Goal: Task Accomplishment & Management: Use online tool/utility

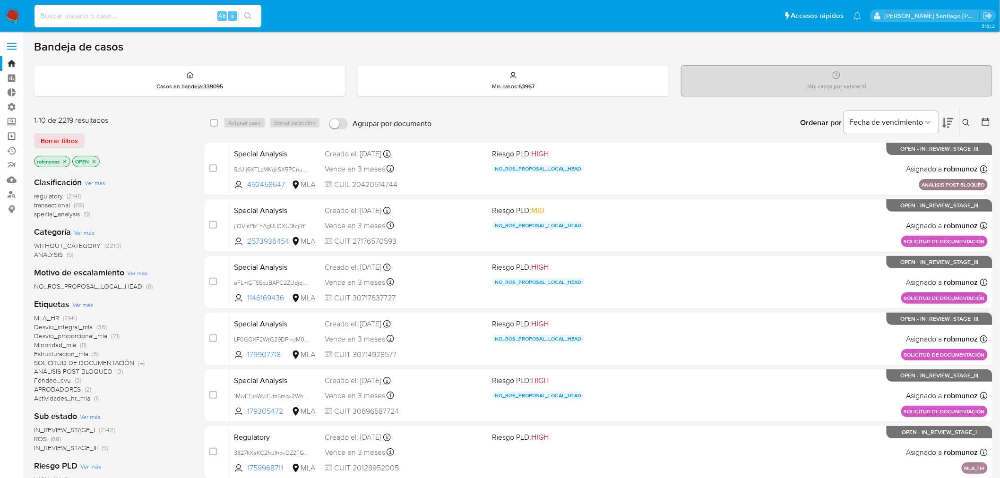
click at [14, 134] on link "Operaciones masivas" at bounding box center [56, 136] width 112 height 15
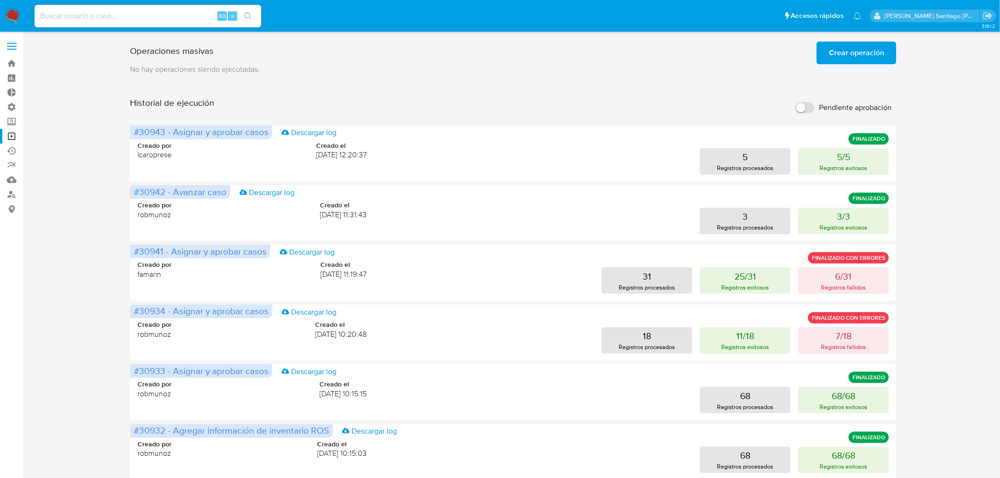
click at [886, 48] on button "Crear operación" at bounding box center [856, 53] width 80 height 23
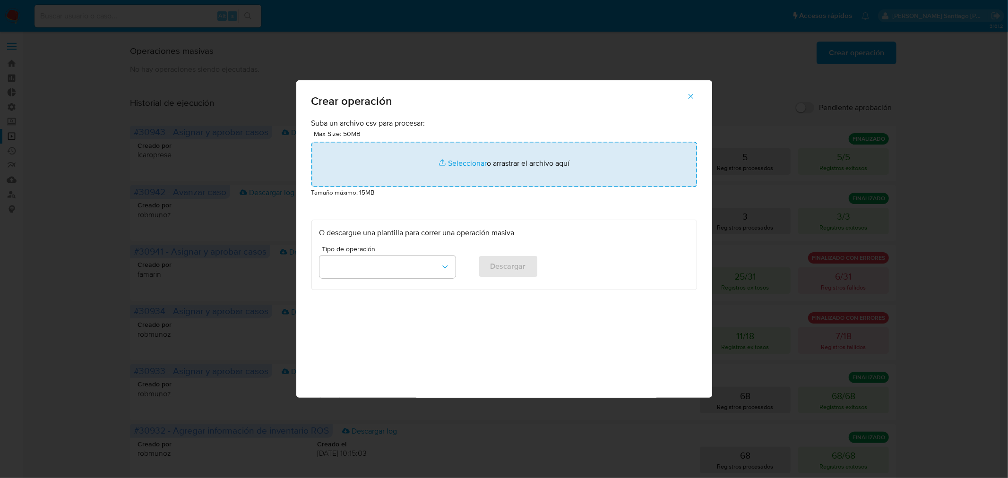
click at [528, 158] on input "file" at bounding box center [503, 164] width 385 height 45
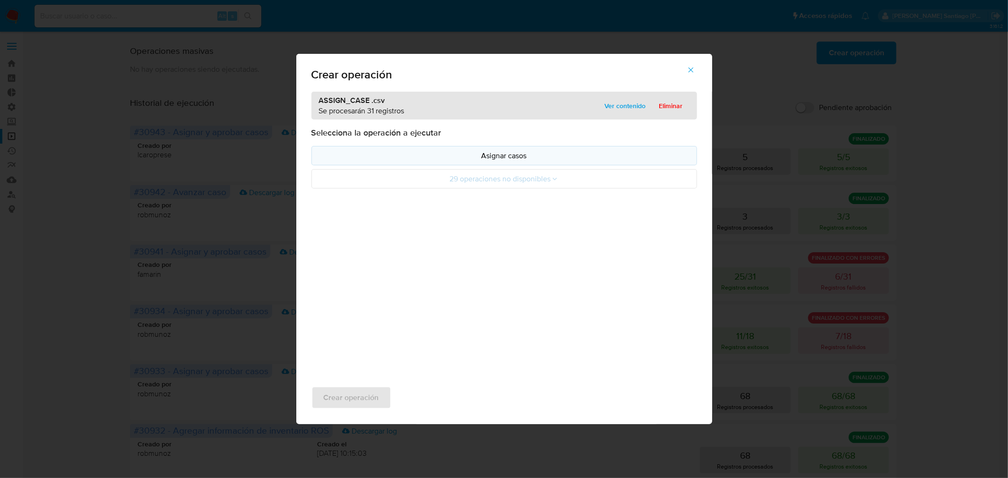
click at [447, 156] on p "Asignar casos" at bounding box center [503, 155] width 369 height 11
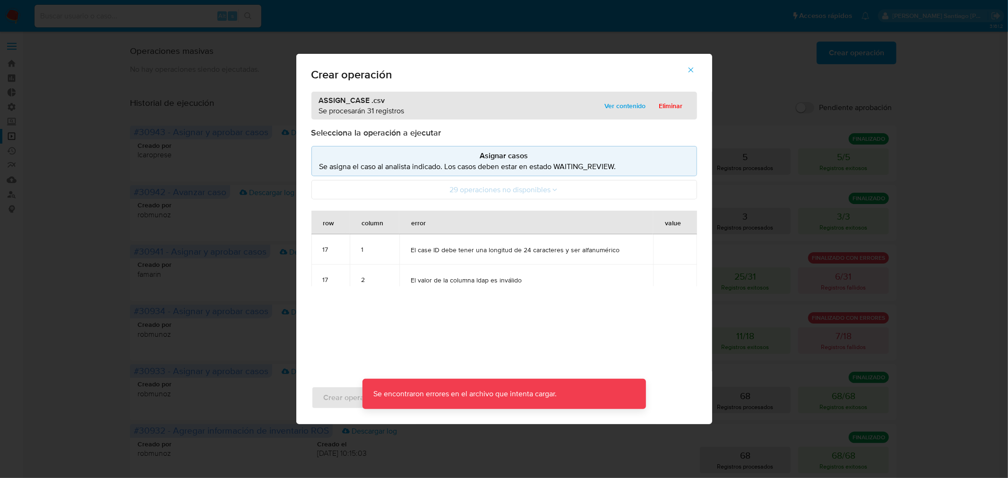
click at [471, 164] on p "Se asigna el caso al analista indicado. Los casos deben estar en estado WAITING…" at bounding box center [503, 166] width 369 height 11
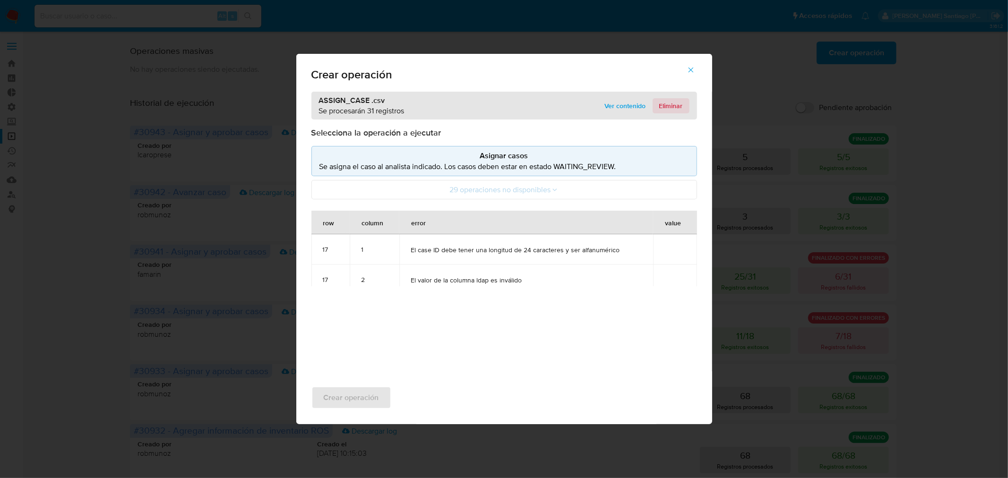
click at [664, 103] on span "Eliminar" at bounding box center [671, 105] width 24 height 13
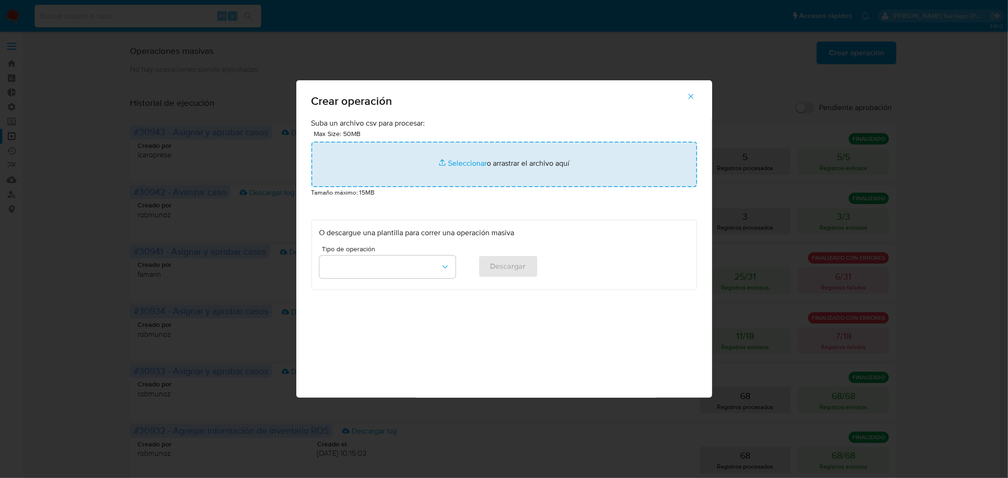
click at [583, 165] on input "file" at bounding box center [503, 164] width 385 height 45
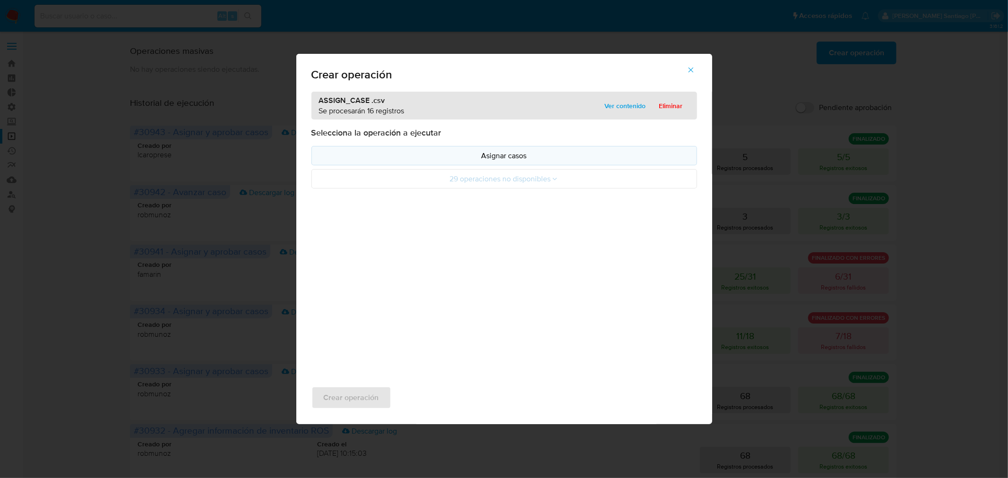
click at [496, 157] on p "Asignar casos" at bounding box center [503, 155] width 369 height 11
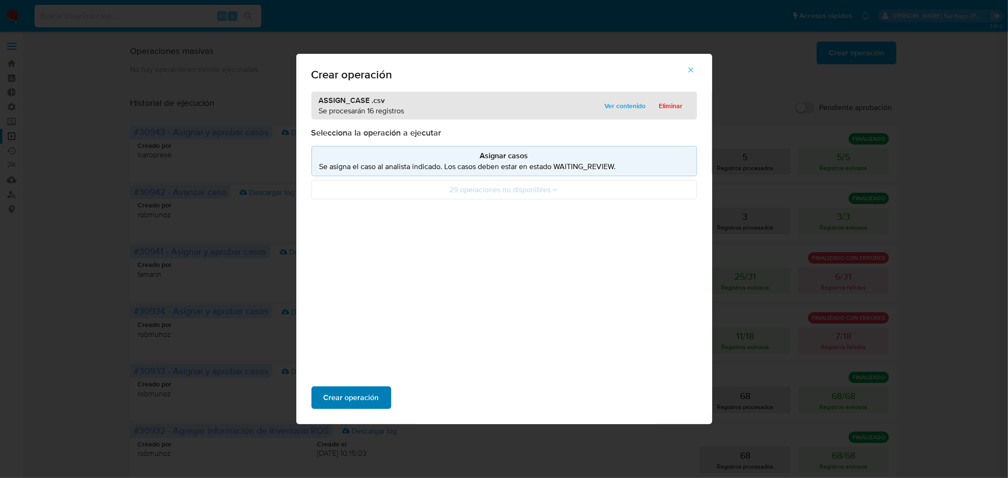
click at [366, 393] on span "Crear operación" at bounding box center [351, 397] width 55 height 21
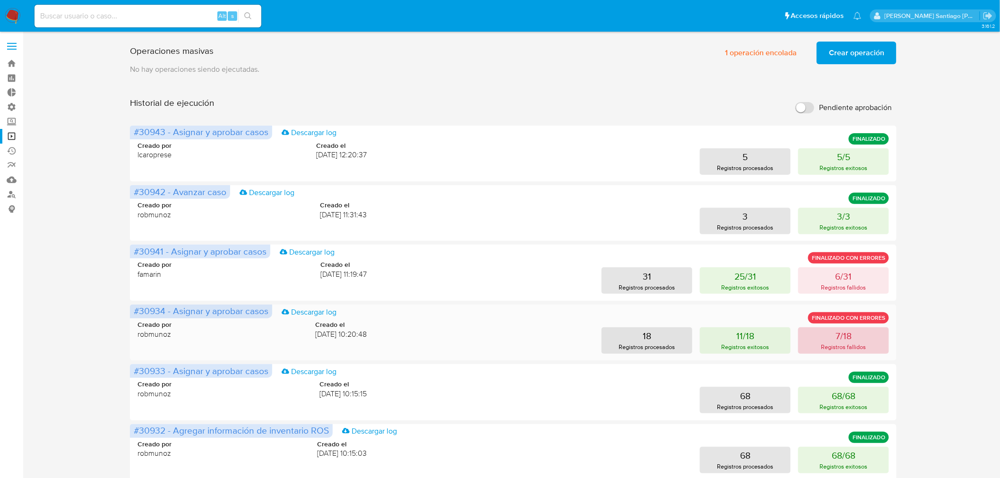
click at [862, 342] on p "Registros fallidos" at bounding box center [843, 346] width 45 height 9
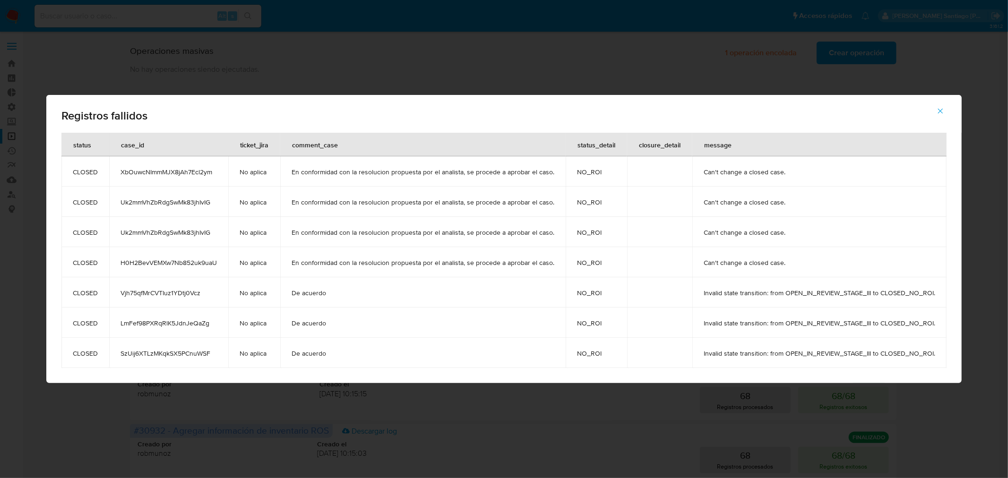
click at [1007, 349] on div "Registros fallidos status case_id ticket_jira comment_case status_detail closur…" at bounding box center [504, 239] width 1008 height 478
click at [941, 109] on icon "button" at bounding box center [940, 111] width 9 height 9
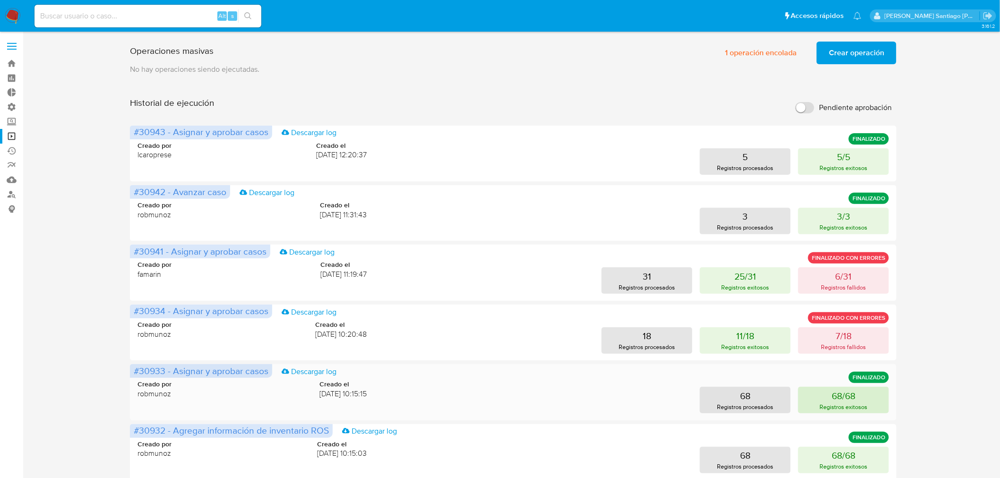
click at [883, 393] on button "68/68 Registros exitosos" at bounding box center [843, 400] width 91 height 26
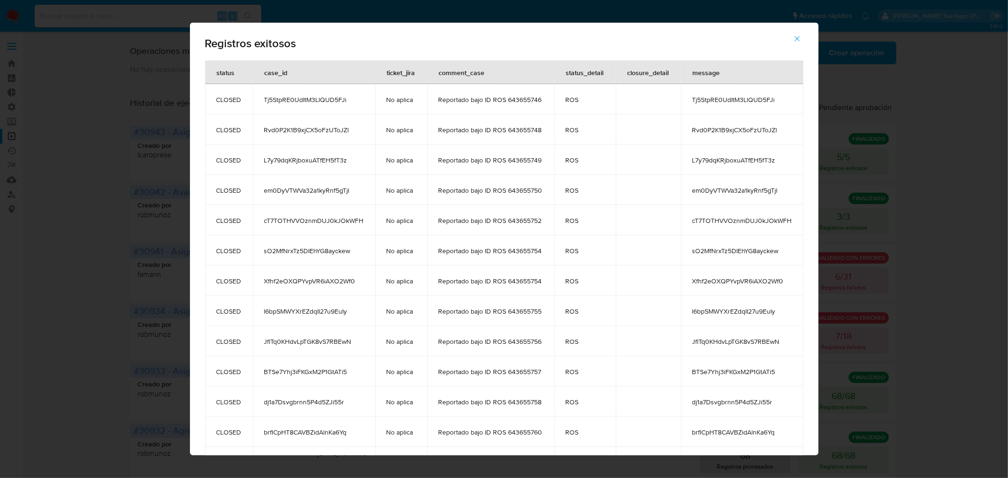
click at [933, 258] on div "Registros exitosos status case_id ticket_jira comment_case status_detail closur…" at bounding box center [504, 239] width 1008 height 478
drag, startPoint x: 796, startPoint y: 36, endPoint x: 787, endPoint y: 40, distance: 10.0
click at [795, 36] on icon "button" at bounding box center [797, 38] width 9 height 9
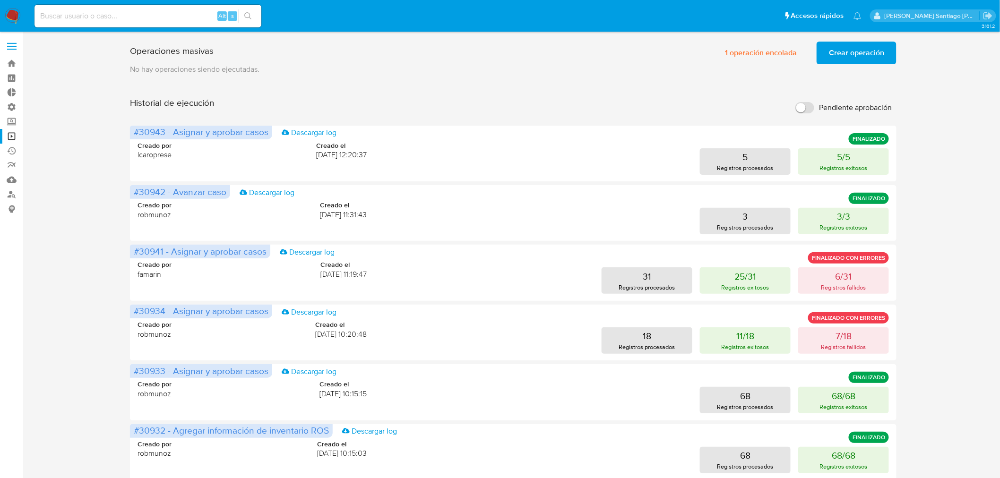
click at [20, 13] on img at bounding box center [13, 16] width 16 height 16
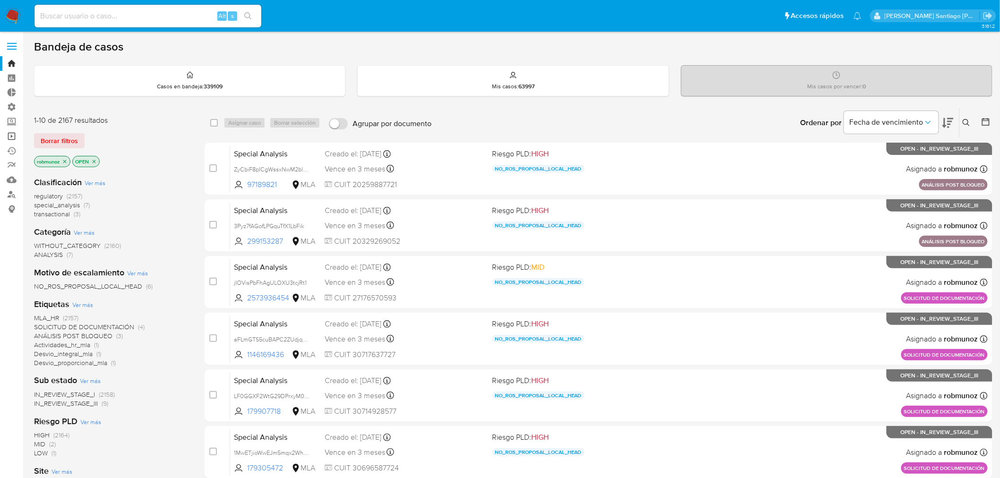
click at [12, 141] on link "Operaciones masivas" at bounding box center [56, 136] width 112 height 15
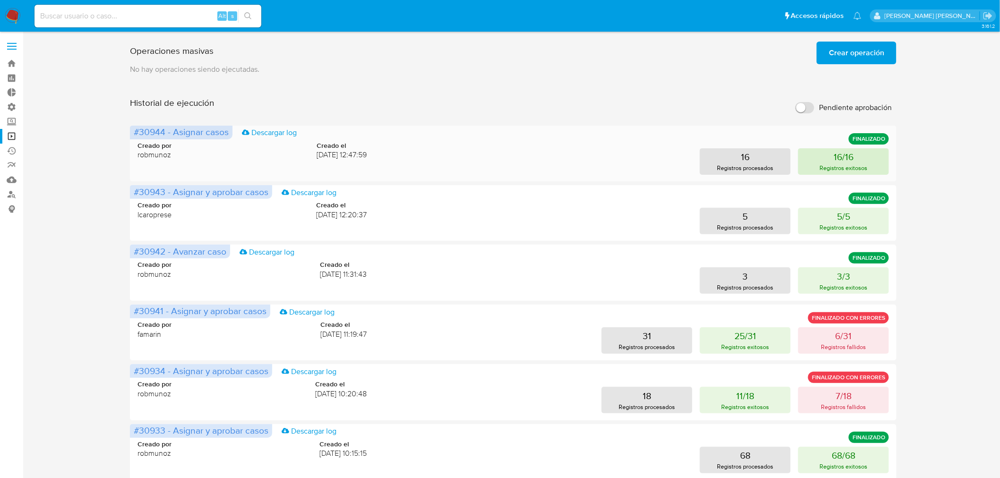
click at [823, 161] on button "16/16 Registros exitosos" at bounding box center [843, 161] width 91 height 26
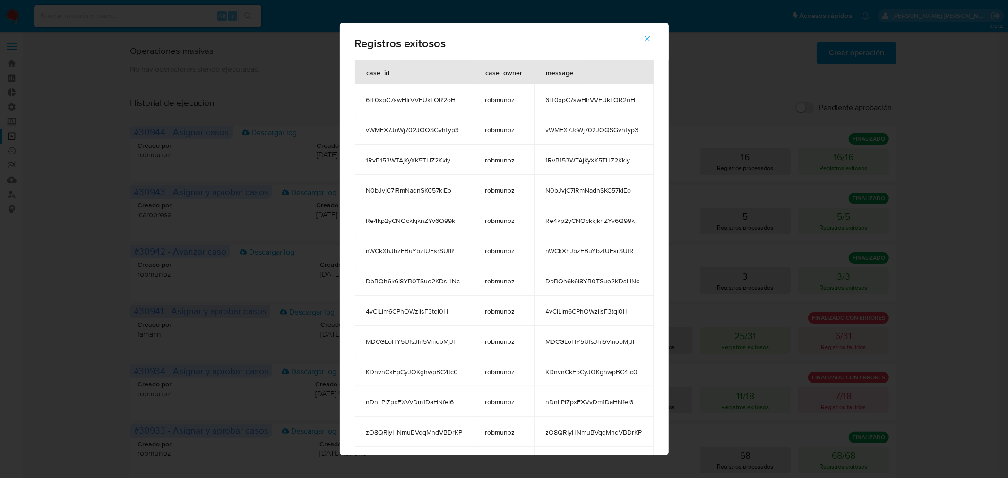
drag, startPoint x: 648, startPoint y: 36, endPoint x: 563, endPoint y: 324, distance: 299.9
click at [648, 37] on icon "button" at bounding box center [647, 38] width 9 height 9
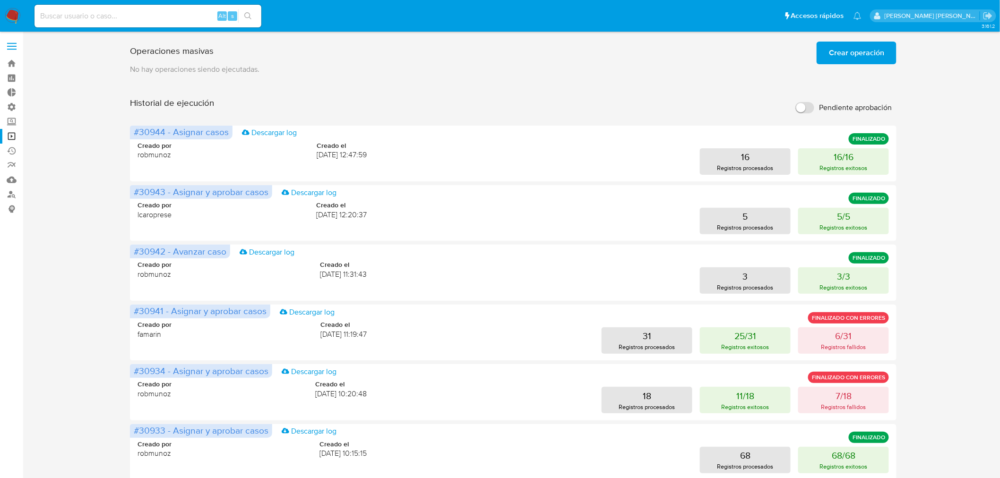
click at [855, 55] on span "Crear operación" at bounding box center [856, 53] width 55 height 21
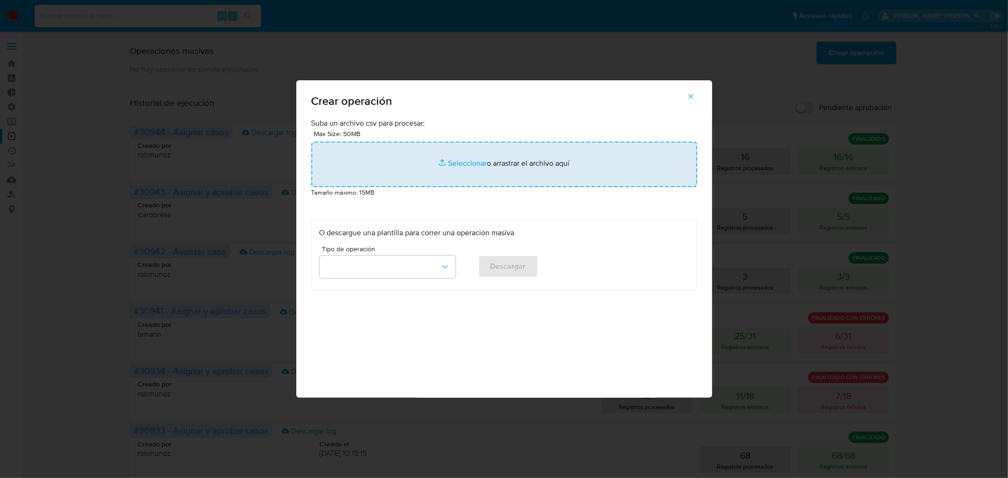
click at [346, 159] on input "file" at bounding box center [503, 164] width 385 height 45
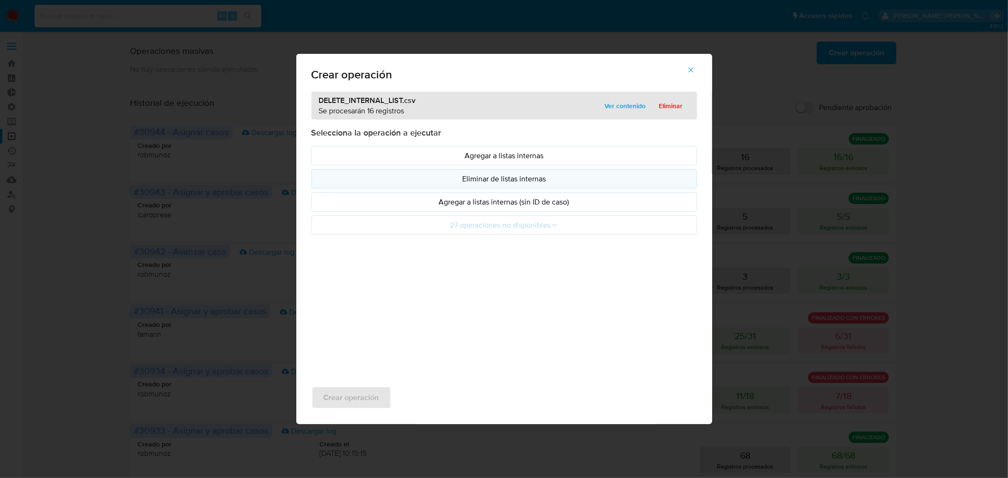
click at [510, 178] on p "Eliminar de listas internas" at bounding box center [503, 178] width 369 height 11
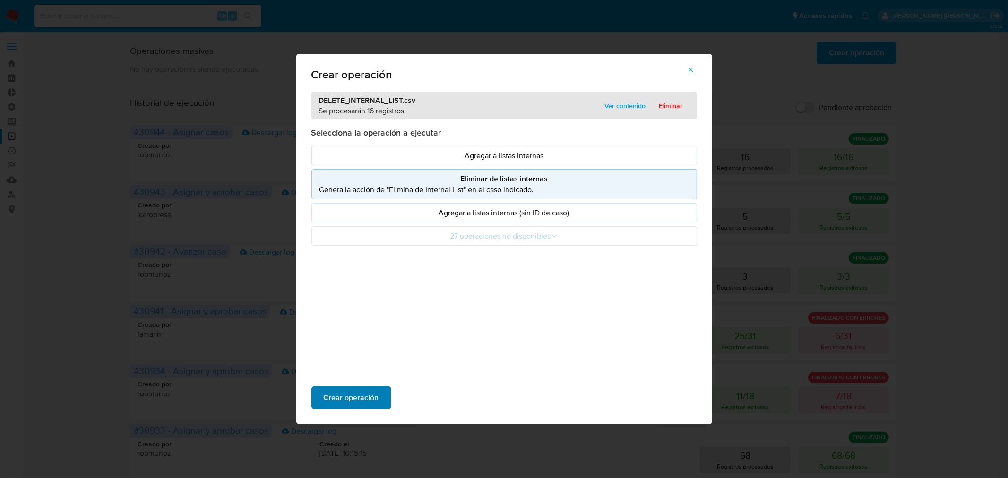
click at [375, 399] on span "Crear operación" at bounding box center [351, 397] width 55 height 21
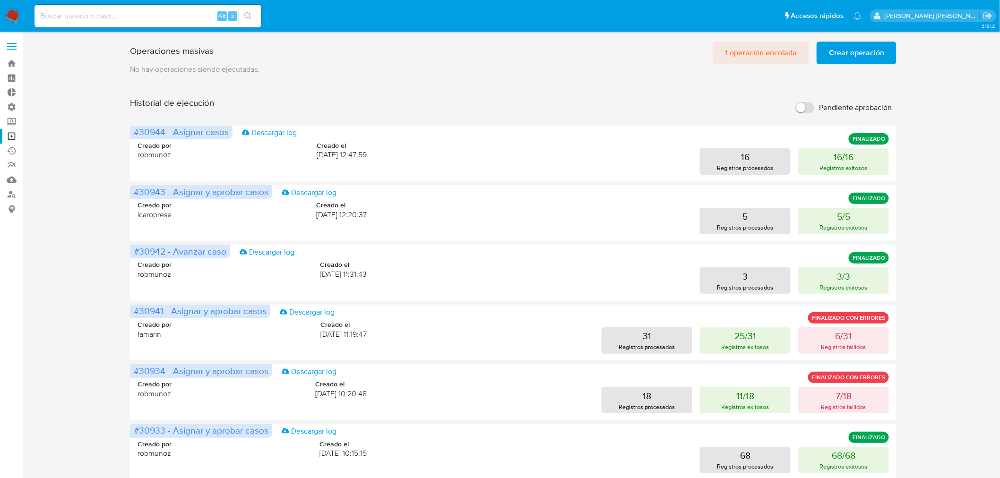
click at [731, 46] on span "1 operación encolada" at bounding box center [761, 53] width 72 height 21
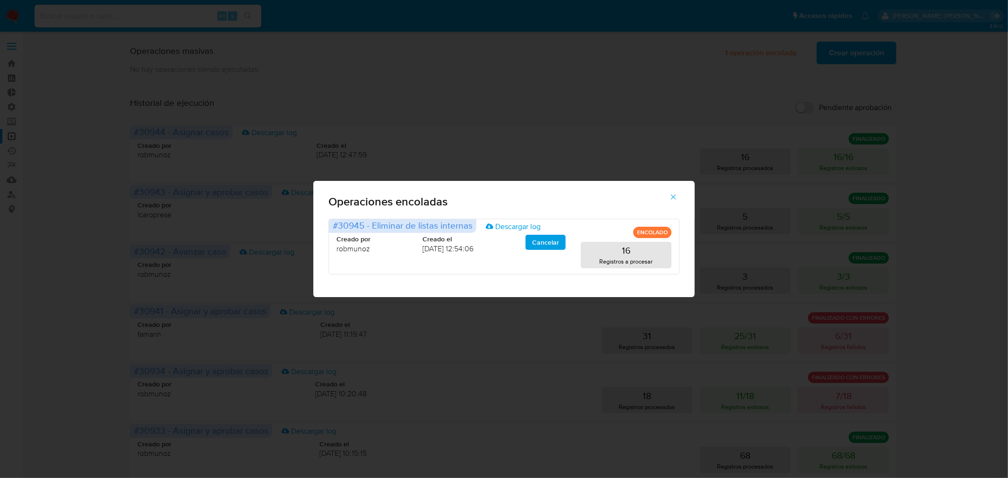
drag, startPoint x: 680, startPoint y: 197, endPoint x: 451, endPoint y: 110, distance: 245.2
click at [658, 187] on button "button" at bounding box center [673, 197] width 33 height 23
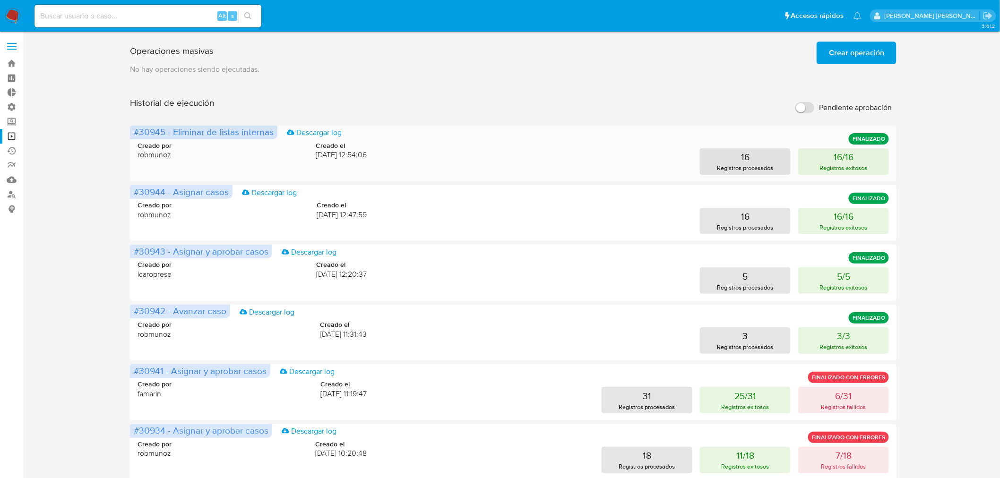
click at [864, 147] on div "Creado por robmunoz Creado el [DATE] 12:54:06 16 Registros procesados 16/16 Reg…" at bounding box center [512, 151] width 751 height 45
click at [856, 160] on button "16/16 Registros exitosos" at bounding box center [843, 161] width 91 height 26
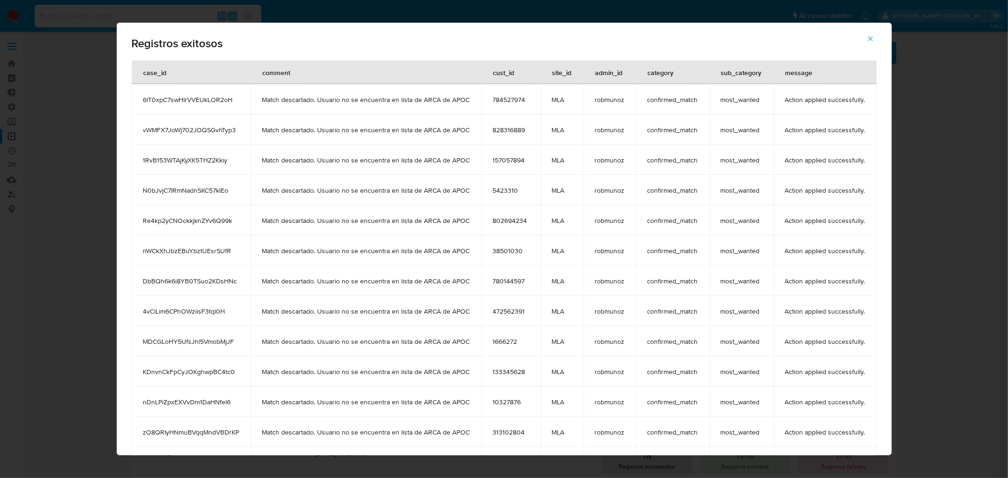
click at [167, 193] on span "N0bJvjC7IRmNadnSKC57klEo" at bounding box center [191, 190] width 96 height 9
click at [167, 192] on span "N0bJvjC7IRmNadnSKC57klEo" at bounding box center [191, 190] width 96 height 9
drag, startPoint x: 879, startPoint y: 36, endPoint x: 415, endPoint y: 71, distance: 465.2
click at [878, 36] on button "button" at bounding box center [870, 38] width 33 height 23
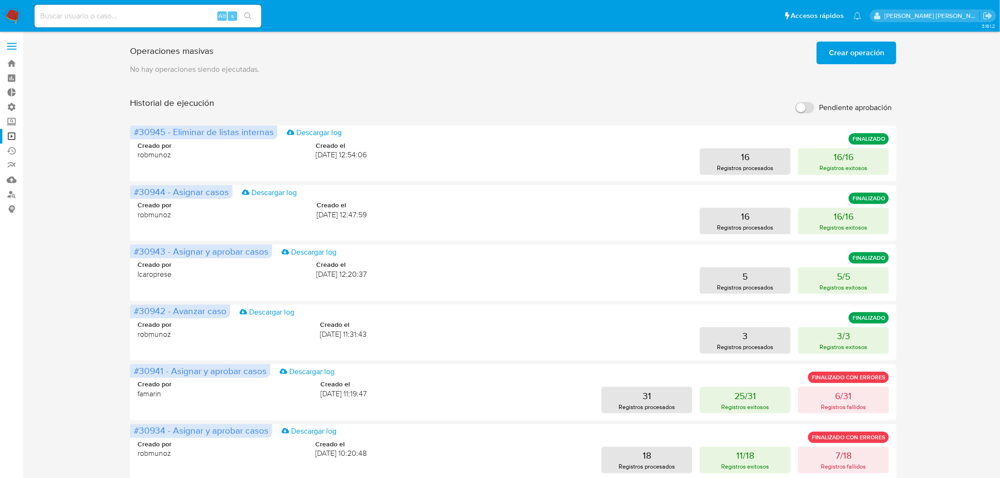
click at [140, 18] on input at bounding box center [147, 16] width 227 height 12
paste input "N0bJvjC7IRmNadnSKC57klEo"
type input "N0bJvjC7IRmNadnSKC57klEo"
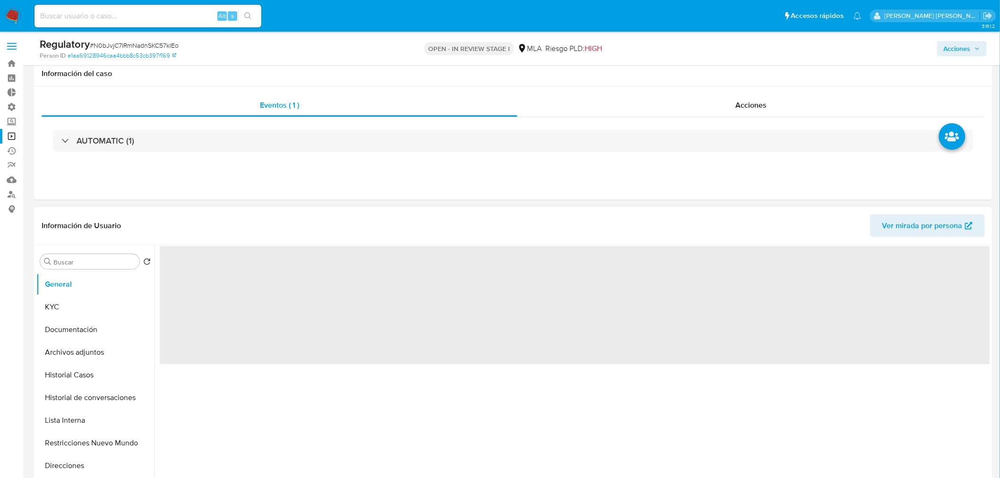
select select "10"
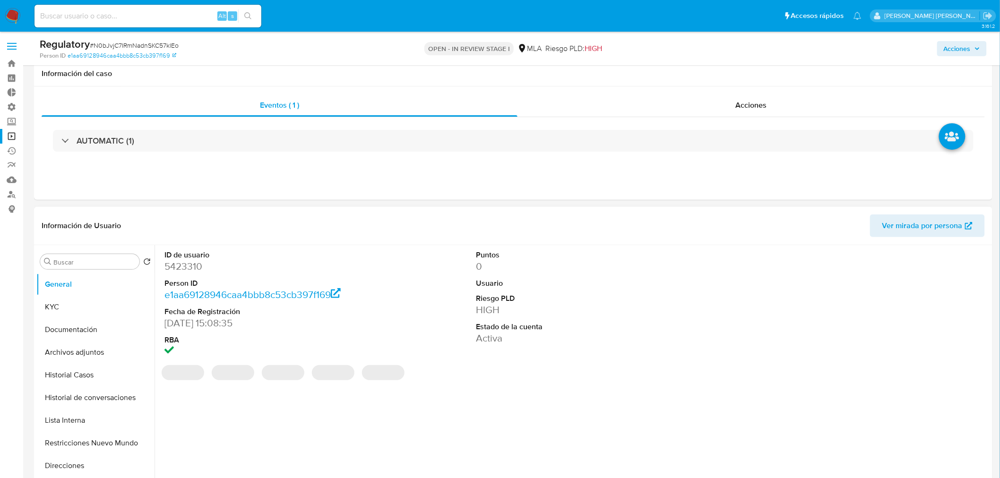
scroll to position [210, 0]
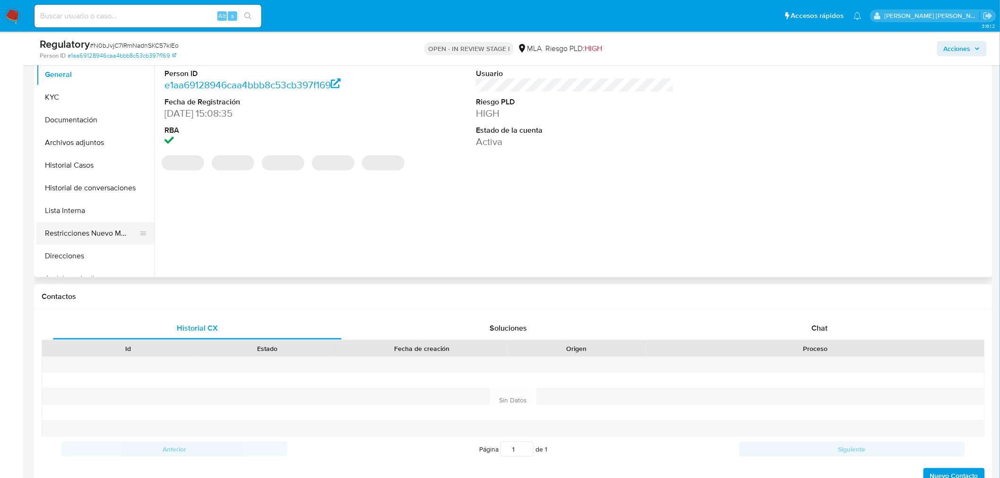
click at [107, 233] on button "Restricciones Nuevo Mundo" at bounding box center [91, 233] width 111 height 23
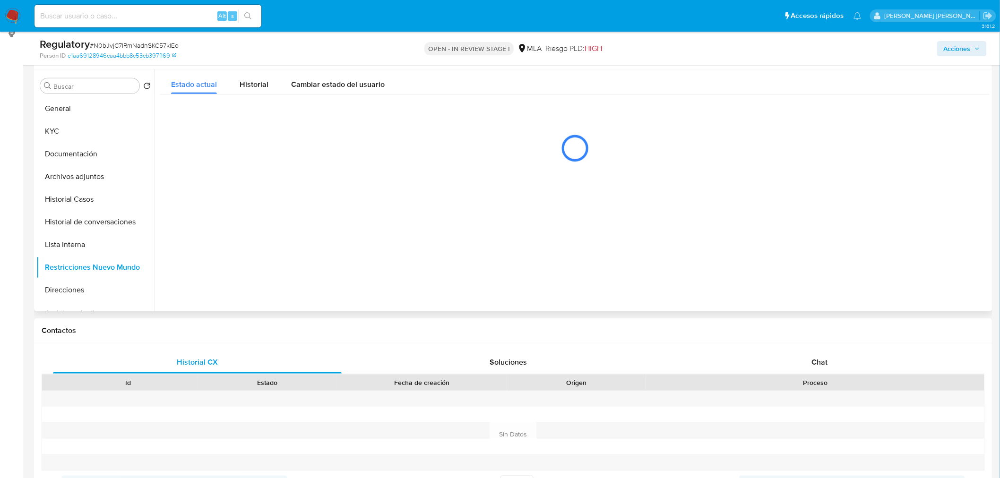
scroll to position [157, 0]
